Goal: Find specific page/section: Find specific page/section

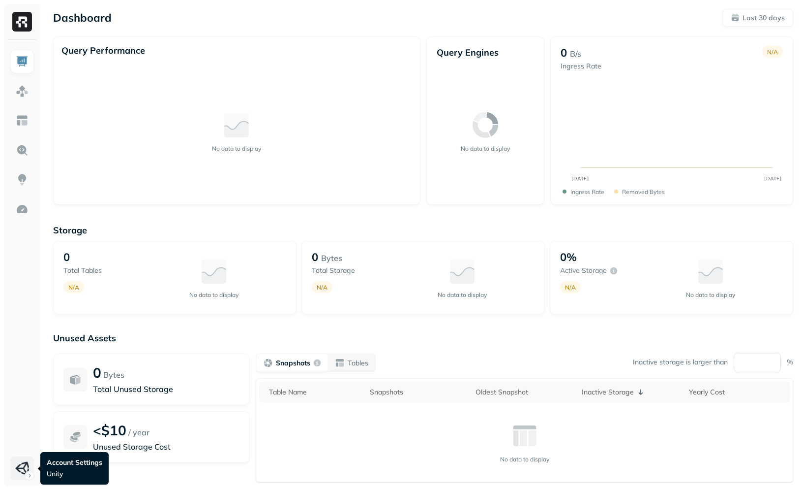
click at [28, 460] on html "Dashboard Last 30 days Query Performance No data to display Query Engines No da…" at bounding box center [401, 274] width 803 height 548
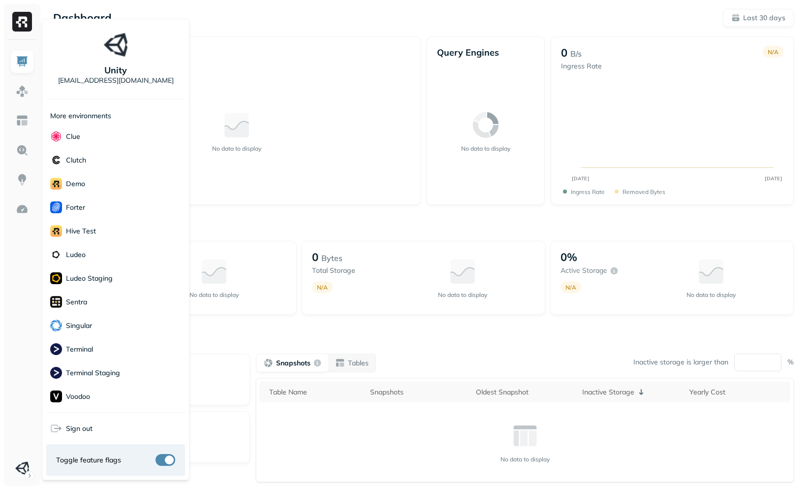
click at [17, 383] on html "Dashboard Last 30 days Query Performance No data to display Query Engines No da…" at bounding box center [405, 274] width 811 height 548
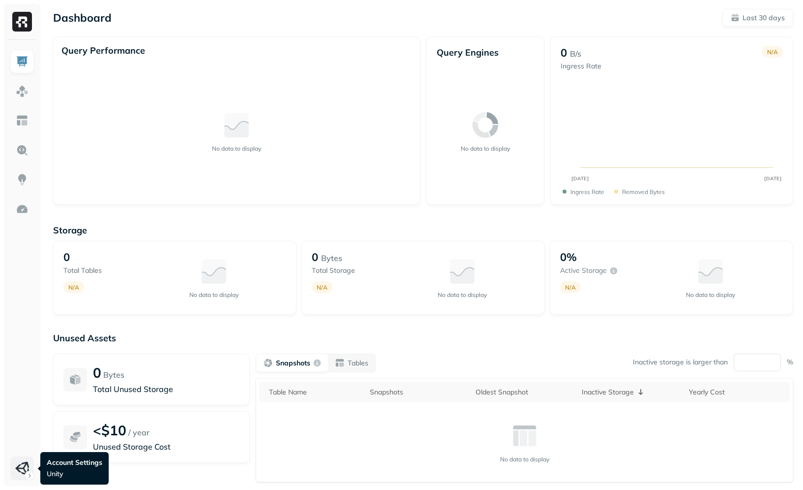
click at [23, 461] on html "Dashboard Last 30 days Query Performance No data to display Query Engines No da…" at bounding box center [401, 274] width 803 height 548
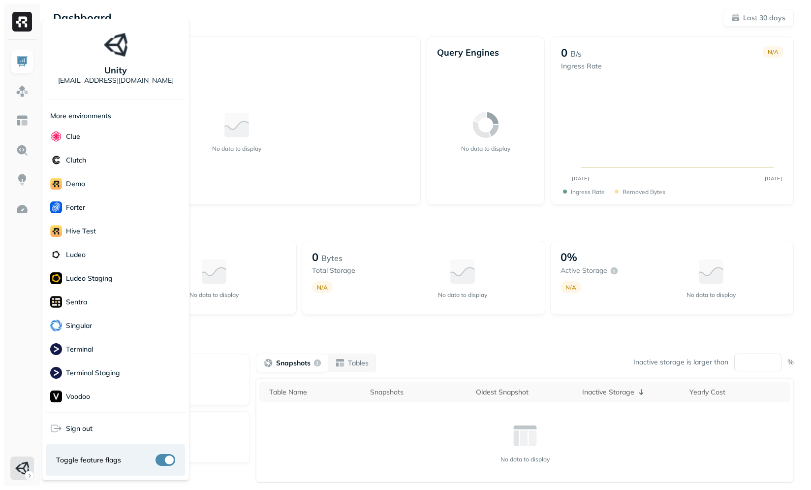
click at [105, 117] on p "More environments" at bounding box center [80, 115] width 61 height 9
click at [125, 112] on div "More environments" at bounding box center [115, 113] width 139 height 21
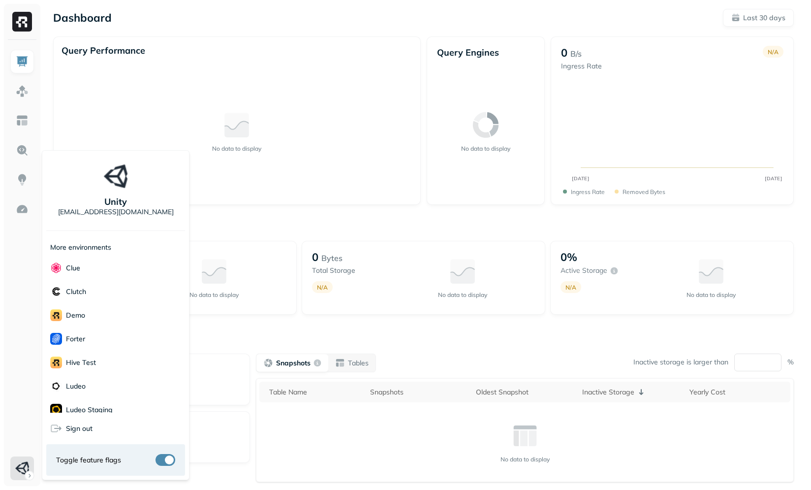
click at [103, 248] on p "More environments" at bounding box center [80, 247] width 61 height 9
drag, startPoint x: 121, startPoint y: 246, endPoint x: 45, endPoint y: 228, distance: 77.4
click at [45, 229] on div "Unity [EMAIL_ADDRESS][DOMAIN_NAME] More environments Clue Clutch demo Forter Hi…" at bounding box center [116, 315] width 148 height 330
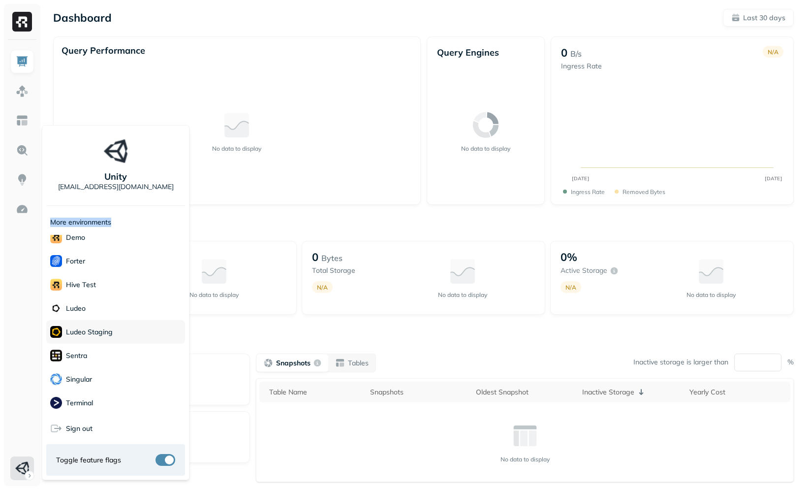
scroll to position [110, 0]
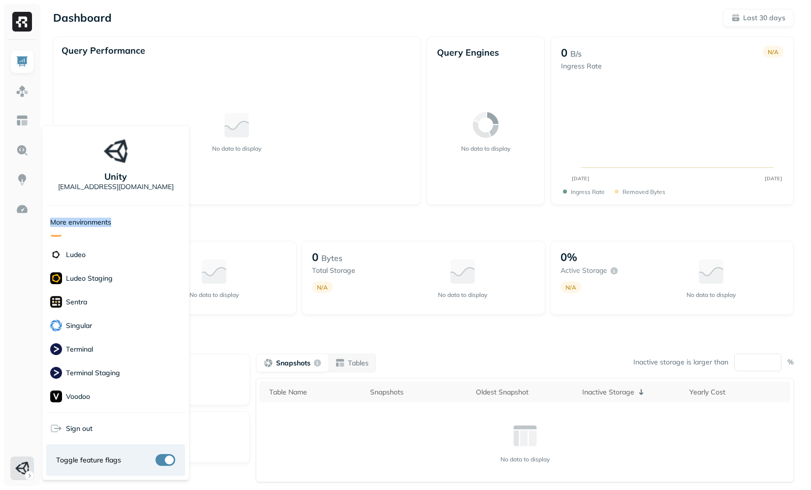
click at [157, 212] on div "More environments" at bounding box center [115, 220] width 139 height 21
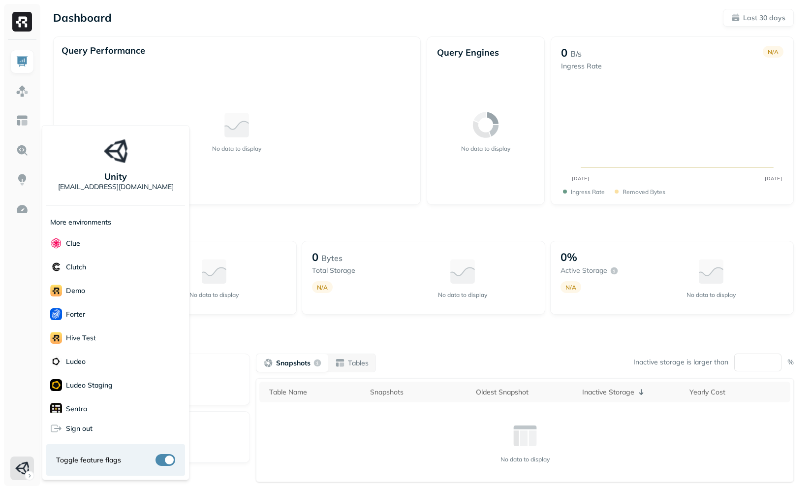
scroll to position [0, 0]
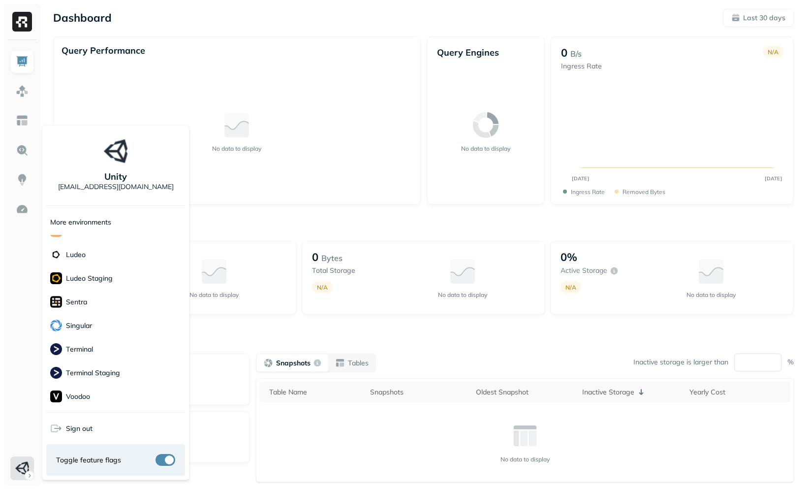
click at [122, 149] on img at bounding box center [116, 151] width 24 height 24
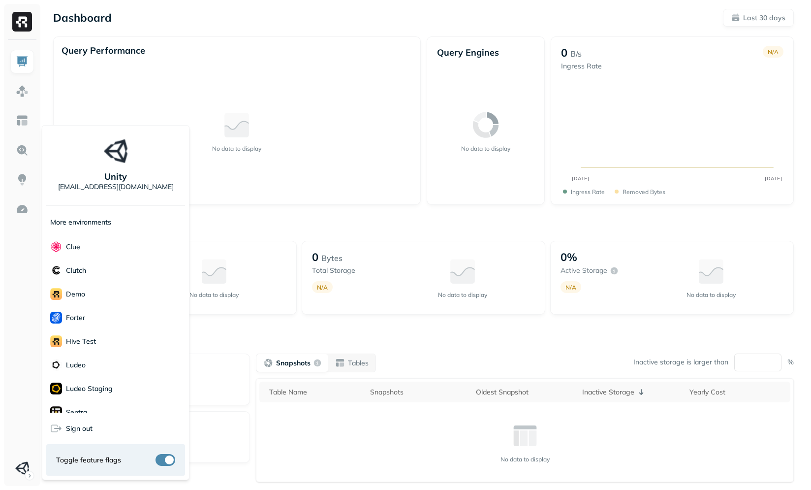
drag, startPoint x: 177, startPoint y: 105, endPoint x: 142, endPoint y: 100, distance: 35.8
click at [178, 105] on html "Dashboard Last 30 days Query Performance No data to display Query Engines No da…" at bounding box center [405, 274] width 811 height 548
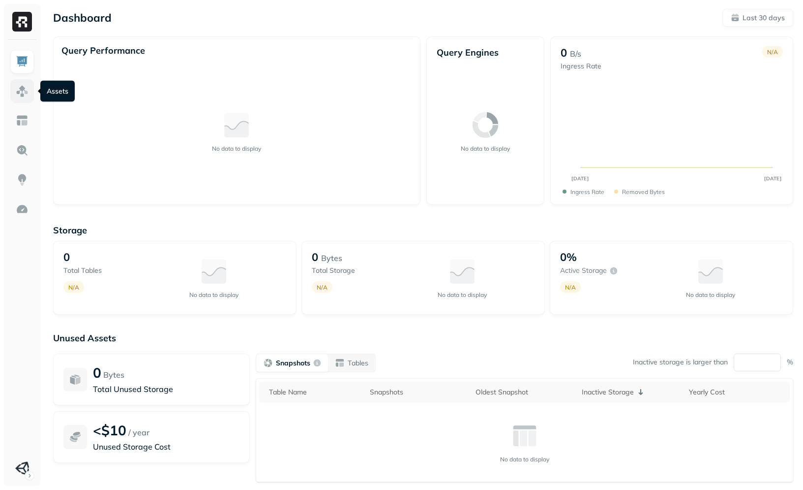
click at [27, 92] on img at bounding box center [22, 91] width 13 height 13
click at [23, 122] on img at bounding box center [22, 120] width 13 height 13
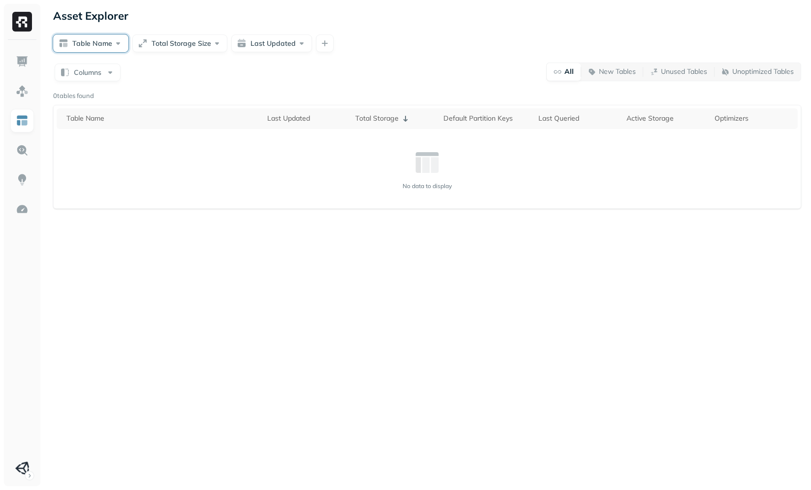
click at [93, 47] on button "Table Name" at bounding box center [90, 43] width 75 height 18
click at [355, 79] on div "Columns All New Tables Unused Tables Unoptimized Tables" at bounding box center [427, 71] width 748 height 19
click at [172, 49] on button "Total Storage Size" at bounding box center [179, 43] width 95 height 18
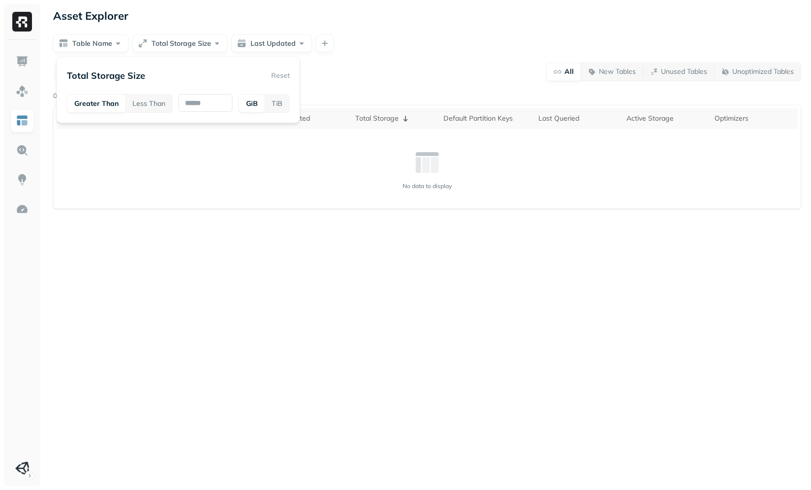
drag, startPoint x: 401, startPoint y: 62, endPoint x: 135, endPoint y: 60, distance: 266.2
click at [400, 62] on div "Columns All New Tables Unused Tables Unoptimized Tables" at bounding box center [427, 71] width 748 height 19
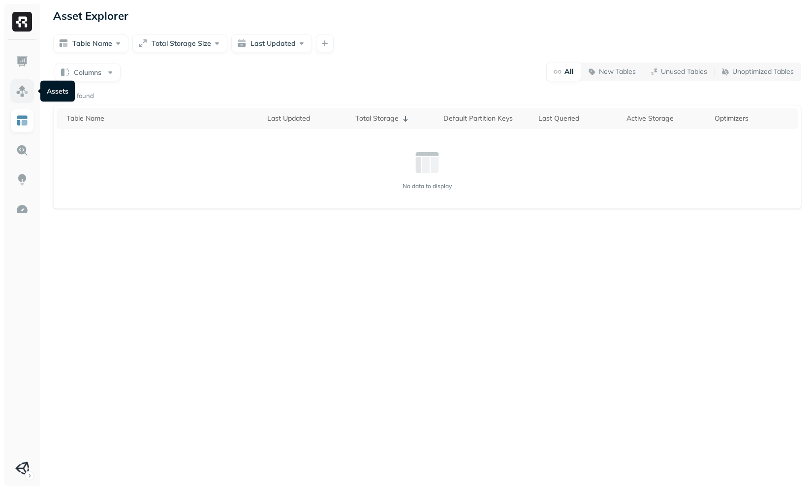
click at [26, 91] on img at bounding box center [22, 91] width 13 height 13
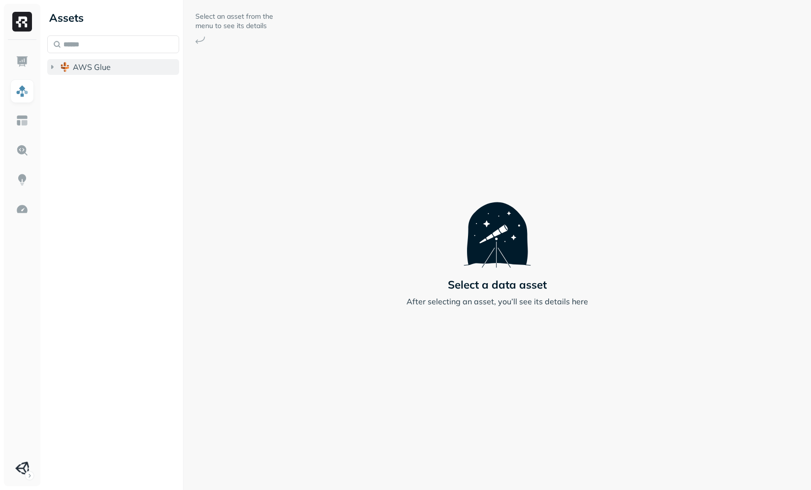
click at [98, 68] on span "AWS Glue" at bounding box center [92, 67] width 38 height 10
click at [101, 84] on span "wisdom" at bounding box center [97, 86] width 29 height 10
click at [108, 103] on p "( 1 )" at bounding box center [109, 104] width 10 height 10
click at [117, 124] on span "analytics_view" at bounding box center [121, 123] width 55 height 10
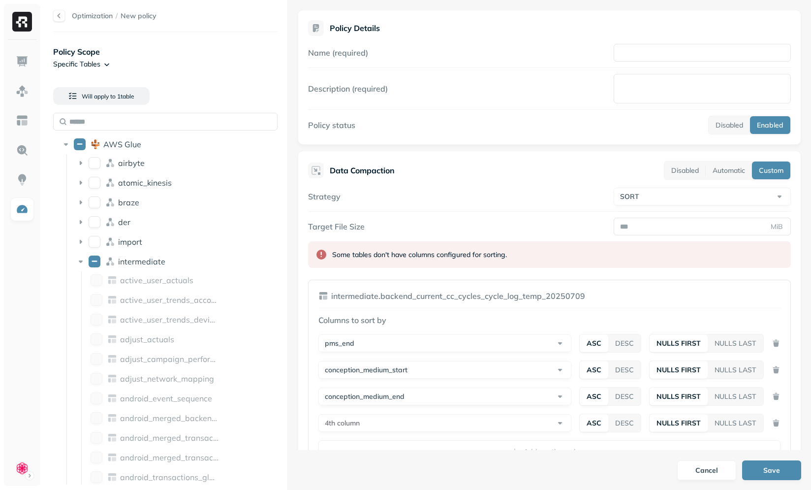
select select "****"
